Goal: Information Seeking & Learning: Check status

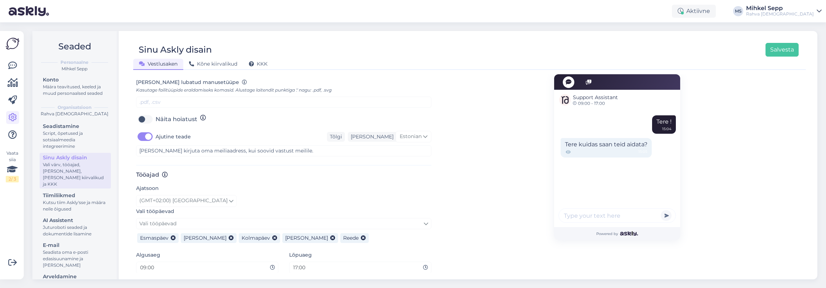
scroll to position [326, 0]
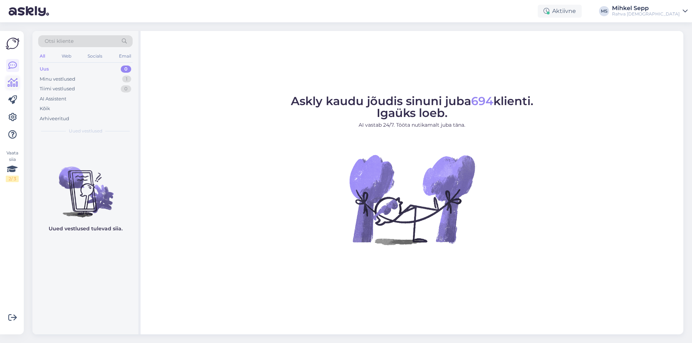
click at [13, 84] on icon at bounding box center [13, 83] width 10 height 9
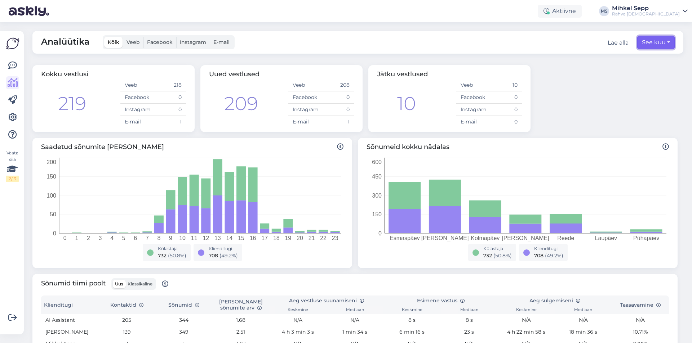
click at [648, 44] on button "See kuu" at bounding box center [655, 43] width 37 height 14
select select "8"
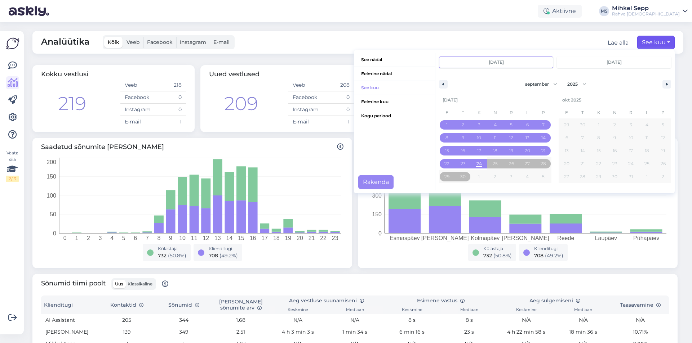
click at [478, 62] on input "sept 1 2025" at bounding box center [495, 62] width 113 height 11
click at [489, 62] on input "sept 1 2025" at bounding box center [495, 62] width 113 height 11
type input "25.08 2025"
click at [440, 84] on icon "button" at bounding box center [442, 84] width 4 height 3
select select "7"
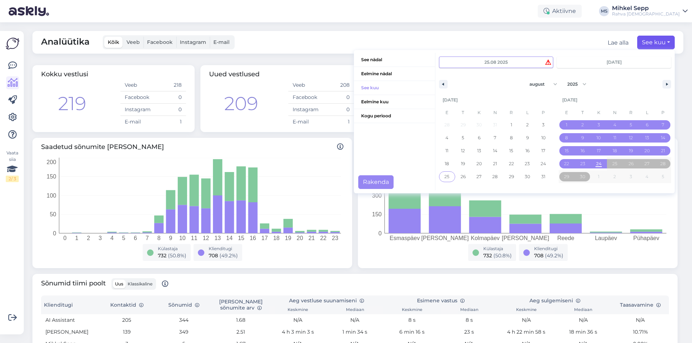
click at [444, 174] on span "25" at bounding box center [446, 176] width 5 height 13
type input "aug 25 2025"
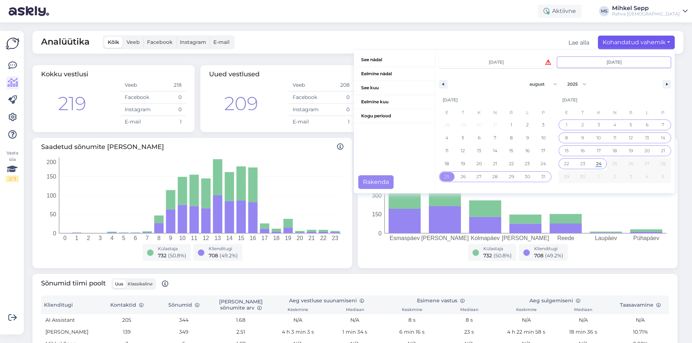
click at [596, 165] on span "24" at bounding box center [598, 163] width 16 height 9
type input "sept 24 2025"
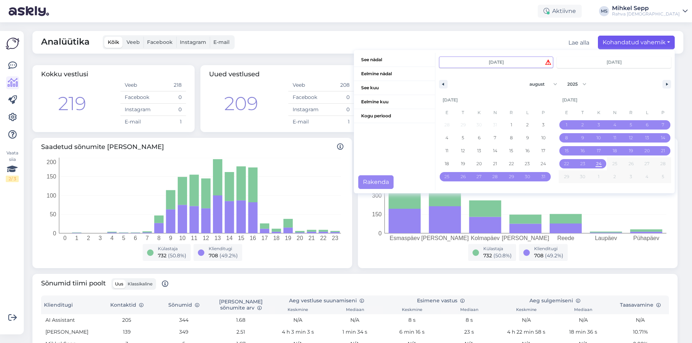
click at [525, 65] on input "aug 25 2025" at bounding box center [495, 62] width 113 height 11
click at [381, 183] on button "Rakenda" at bounding box center [375, 182] width 35 height 14
